Goal: Task Accomplishment & Management: Use online tool/utility

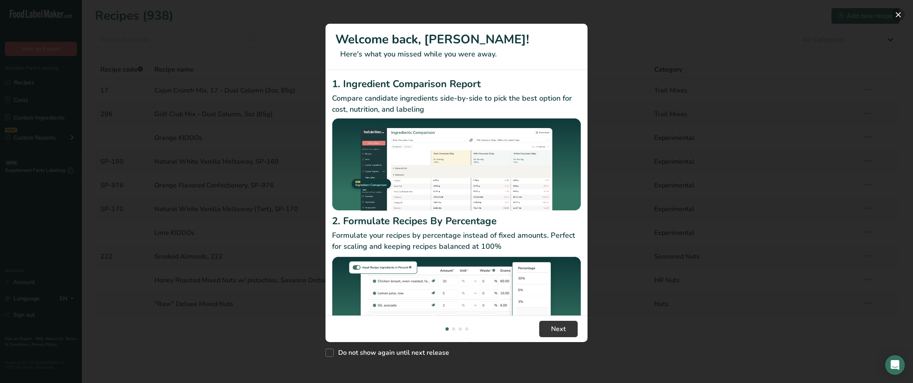
click at [898, 14] on button "New Features" at bounding box center [897, 14] width 13 height 13
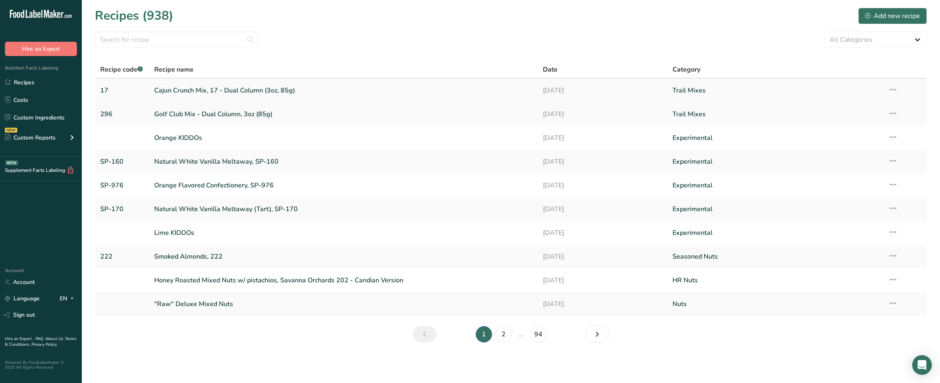
click at [274, 90] on link "Cajun Crunch Mix, 17 - Dual Column (3oz, 85g)" at bounding box center [343, 90] width 379 height 17
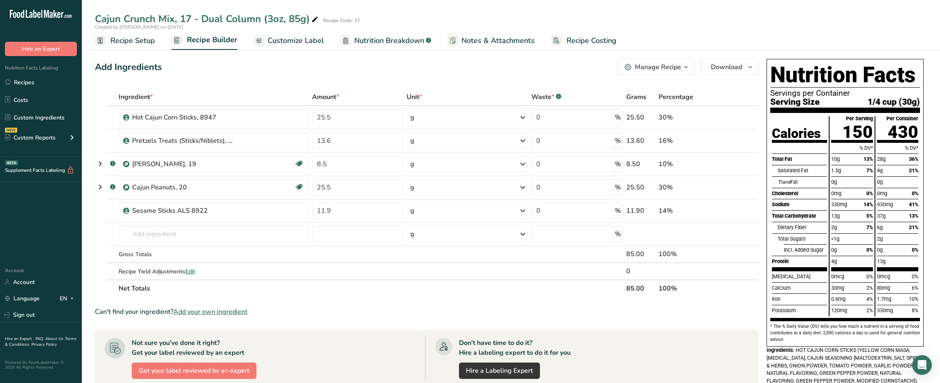
click at [306, 38] on span "Customize Label" at bounding box center [296, 40] width 56 height 11
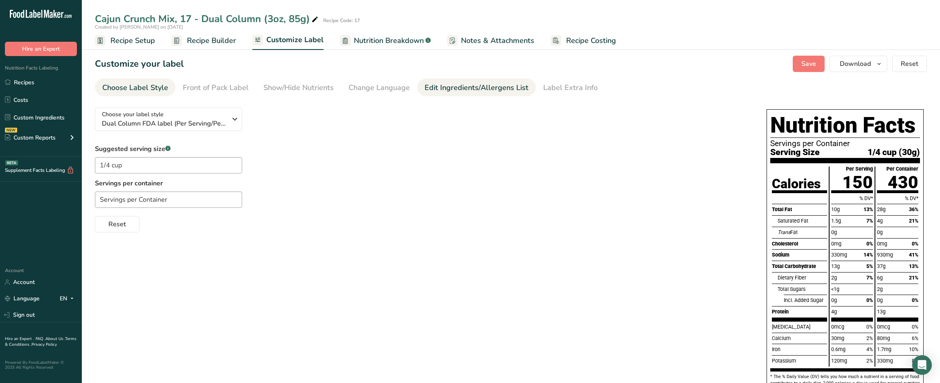
click at [445, 88] on div "Edit Ingredients/Allergens List" at bounding box center [477, 87] width 104 height 11
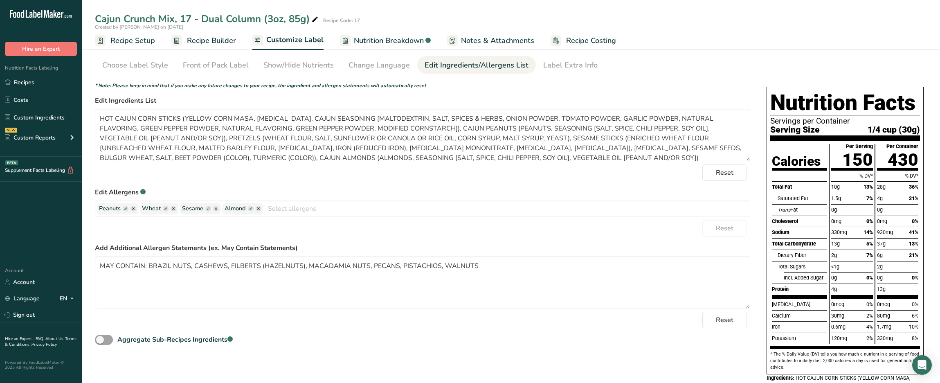
scroll to position [41, 0]
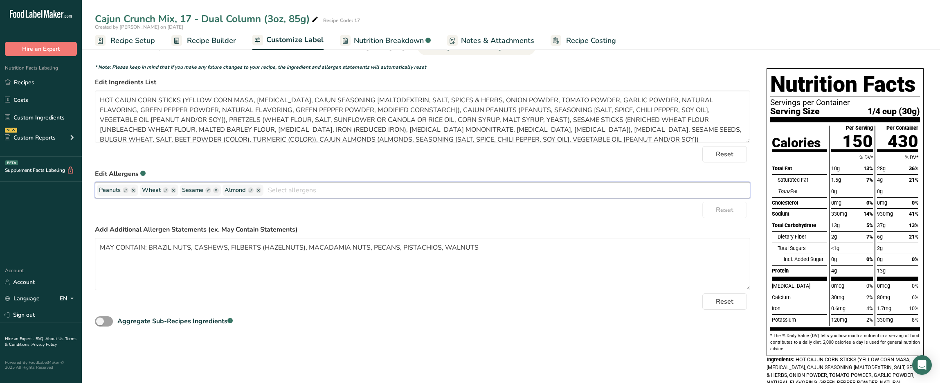
click at [356, 194] on input "text" at bounding box center [507, 190] width 487 height 13
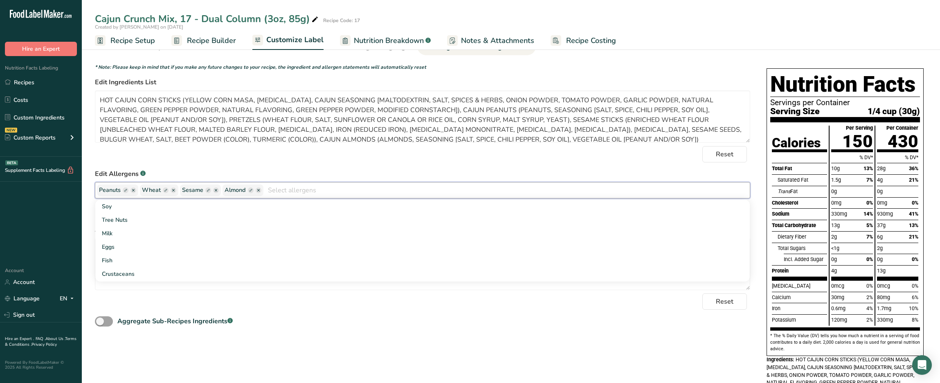
click at [354, 171] on label "Edit Allergens .a-a{fill:#347362;}.b-a{fill:#fff;}" at bounding box center [423, 174] width 656 height 10
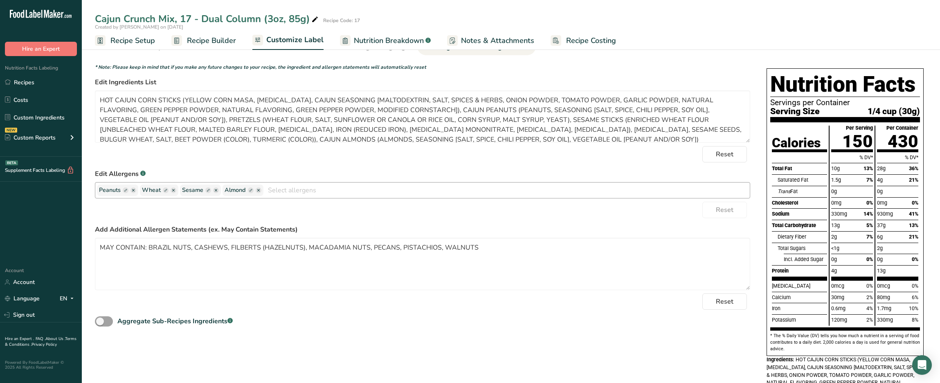
click at [124, 192] on rect "button" at bounding box center [126, 190] width 6 height 6
click at [125, 193] on input "text" at bounding box center [130, 190] width 62 height 11
type input "PEANUTS"
click at [196, 189] on rect "button" at bounding box center [199, 190] width 6 height 6
click at [205, 192] on input "text" at bounding box center [206, 190] width 62 height 11
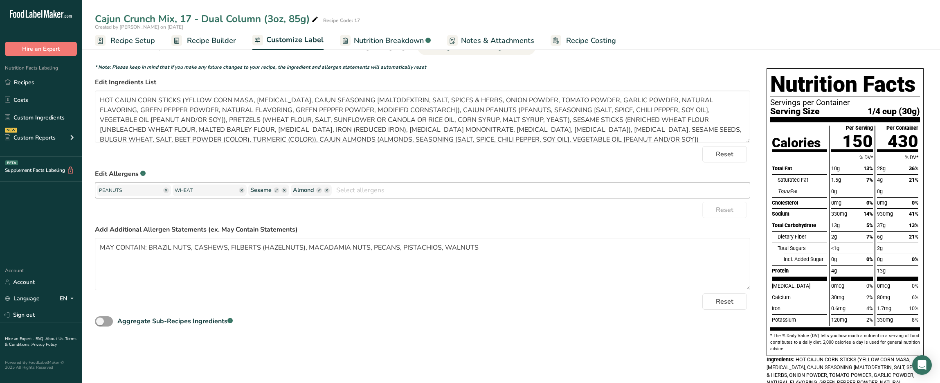
type input "WHEAT"
click at [274, 189] on rect "button" at bounding box center [277, 190] width 6 height 6
click at [265, 189] on input "text" at bounding box center [281, 190] width 62 height 11
type input "SESAME"
click at [351, 190] on icon "button" at bounding box center [352, 190] width 2 height 2
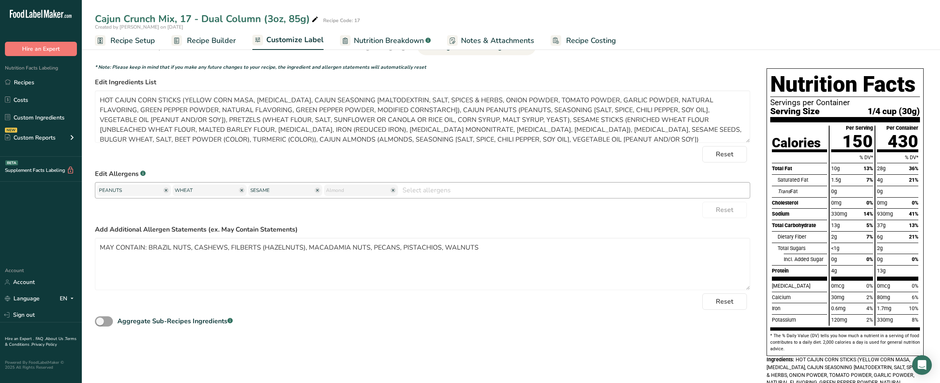
click at [338, 189] on input "text" at bounding box center [357, 190] width 62 height 11
type input "ALMONDS"
click at [358, 205] on div "Reset" at bounding box center [423, 210] width 656 height 16
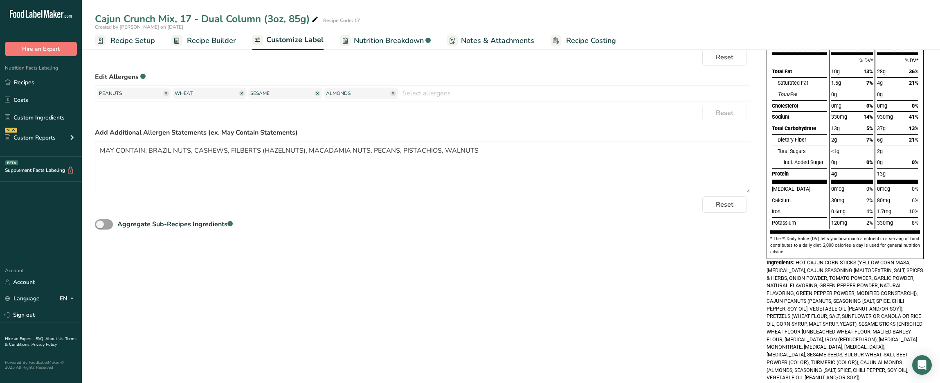
scroll to position [0, 0]
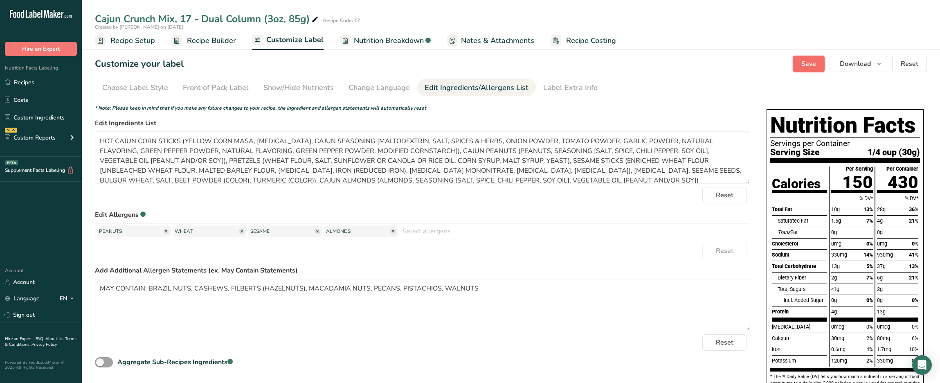
click at [809, 63] on span "Save" at bounding box center [809, 64] width 15 height 10
click at [41, 82] on link "Recipes" at bounding box center [41, 82] width 82 height 16
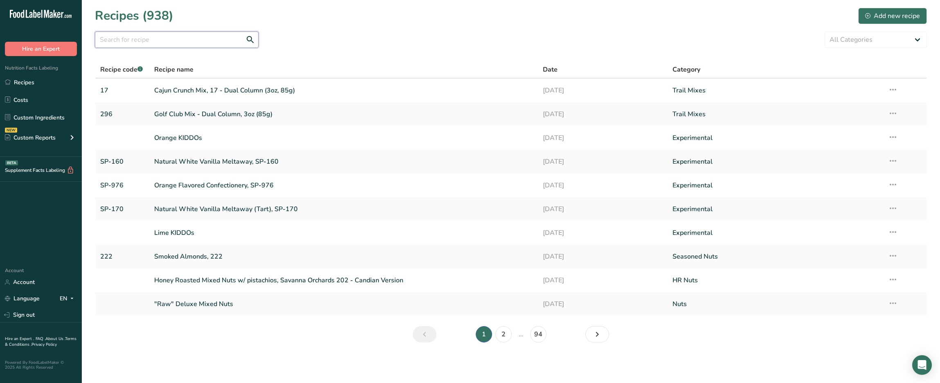
click at [144, 41] on input "text" at bounding box center [177, 40] width 164 height 16
type input "358"
